Goal: Transaction & Acquisition: Download file/media

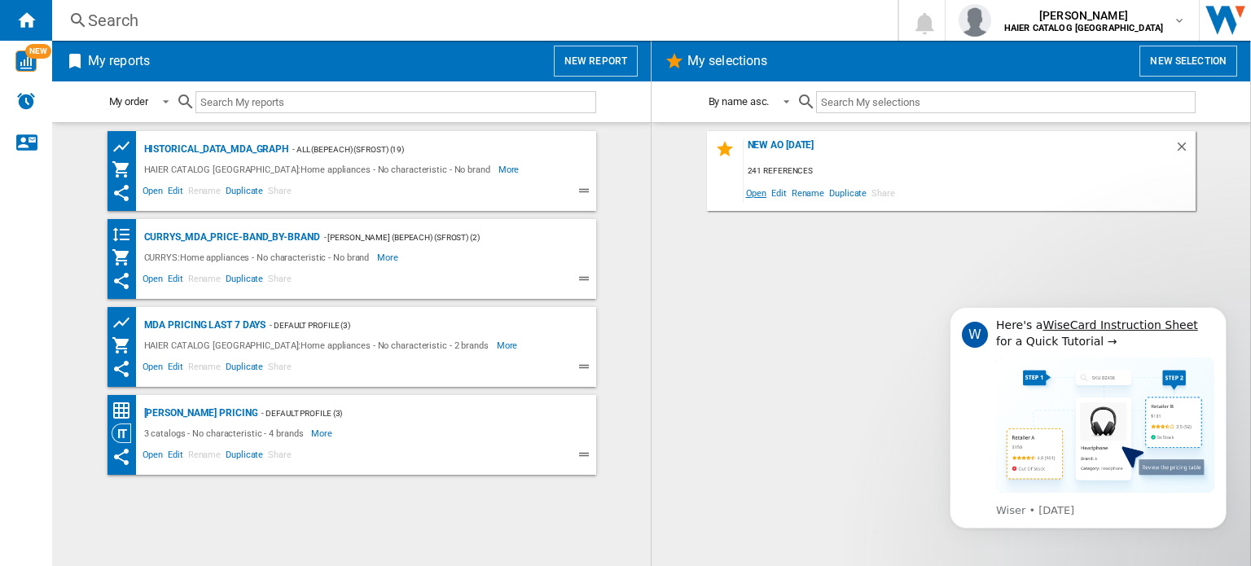
click at [750, 198] on span "Open" at bounding box center [757, 193] width 26 height 22
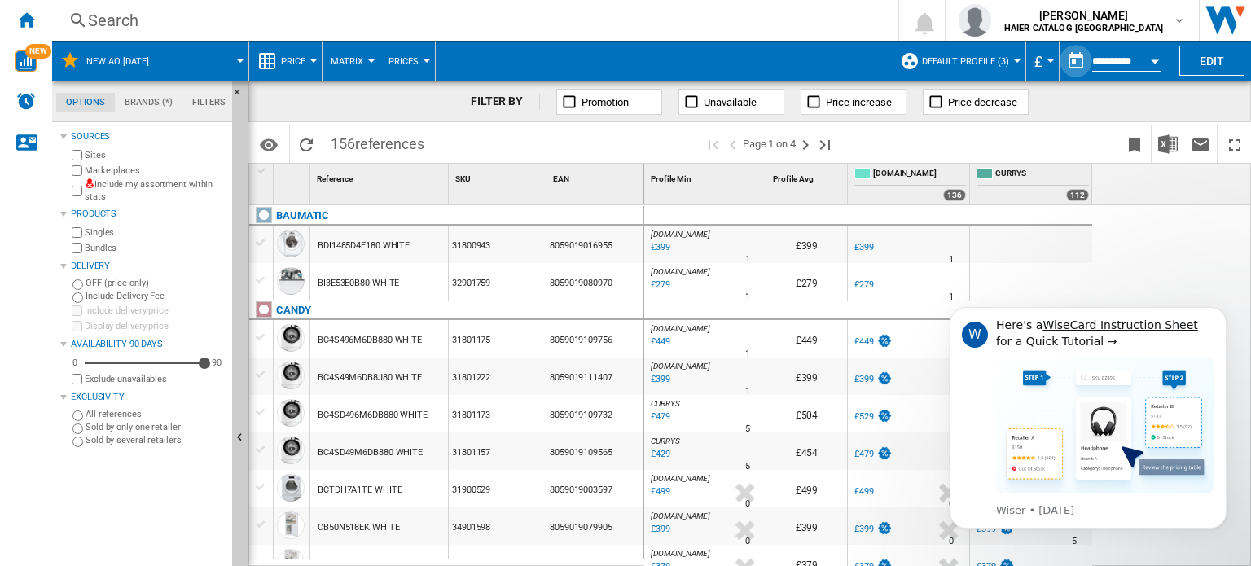
click at [1077, 61] on button "button" at bounding box center [1076, 61] width 33 height 33
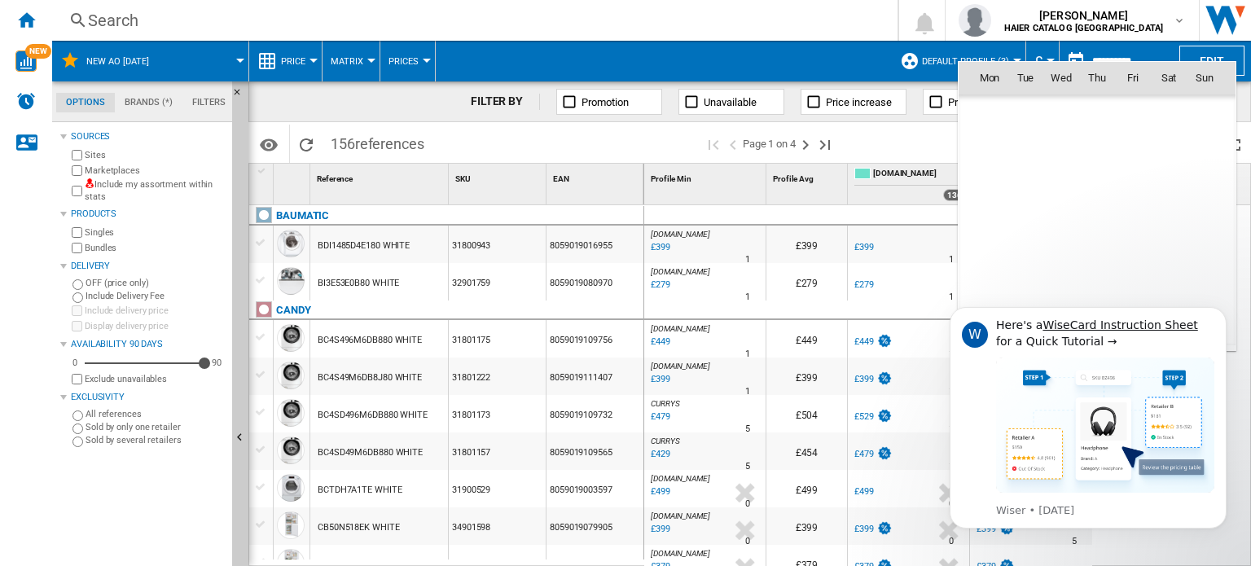
scroll to position [7769, 0]
click at [1104, 151] on span "2" at bounding box center [1097, 149] width 33 height 33
type input "**********"
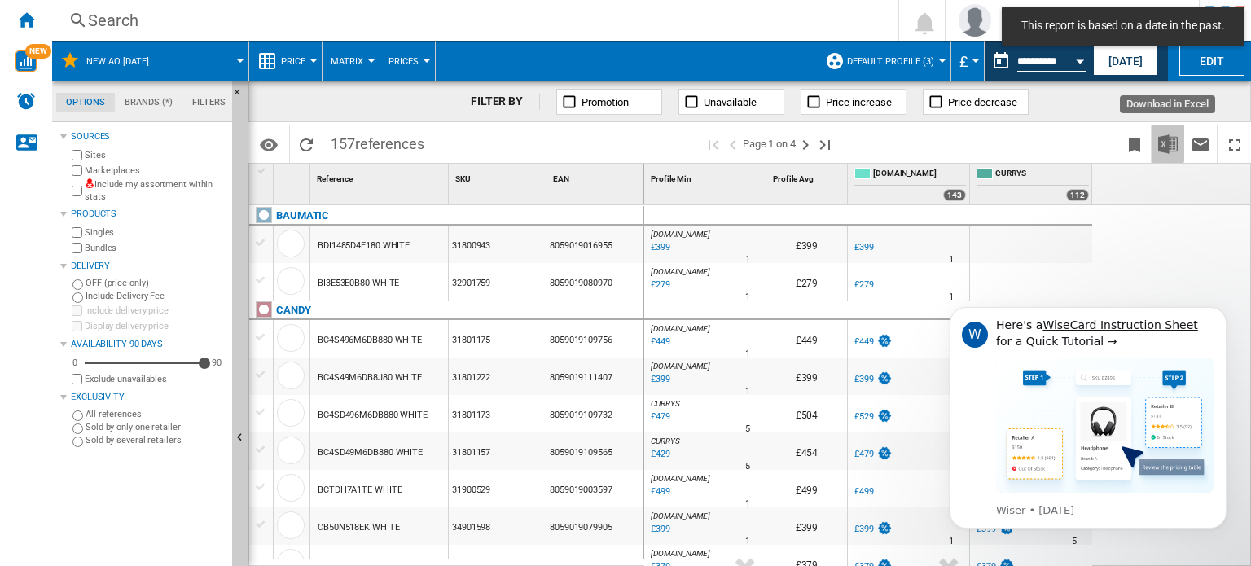
click at [1165, 146] on img "Download in Excel" at bounding box center [1168, 144] width 20 height 20
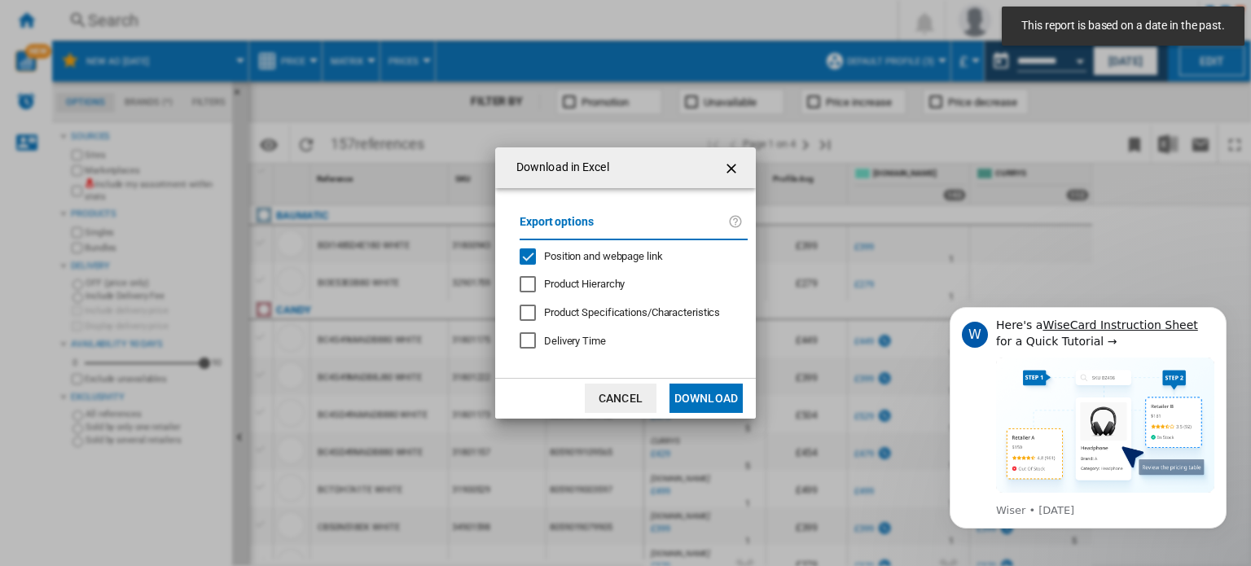
click at [673, 402] on button "Download" at bounding box center [705, 398] width 73 height 29
